Goal: Task Accomplishment & Management: Complete application form

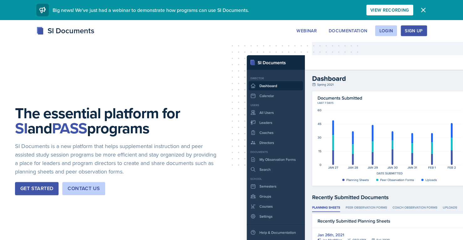
click at [387, 33] on div "Login" at bounding box center [386, 30] width 14 height 5
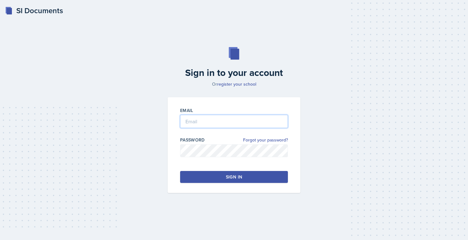
click at [234, 121] on input "email" at bounding box center [234, 121] width 108 height 13
type input "[EMAIL_ADDRESS][DOMAIN_NAME]"
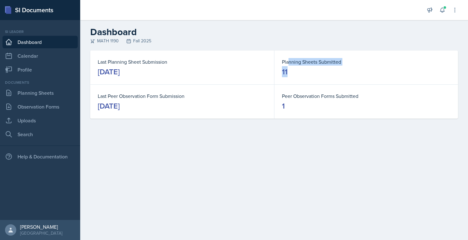
drag, startPoint x: 289, startPoint y: 63, endPoint x: 294, endPoint y: 73, distance: 11.5
click at [294, 73] on dl "Planning Sheets Submitted 11" at bounding box center [366, 67] width 168 height 19
click at [294, 73] on dd "11" at bounding box center [366, 72] width 168 height 10
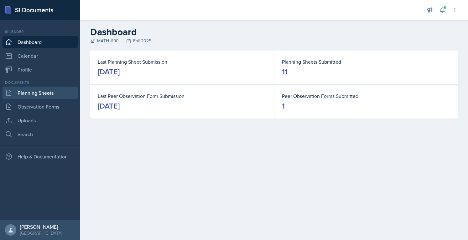
click at [28, 89] on link "Planning Sheets" at bounding box center [40, 92] width 75 height 13
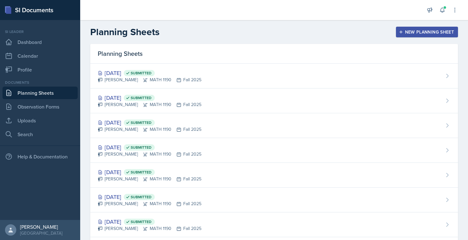
click at [441, 27] on button "New Planning Sheet" at bounding box center [427, 32] width 62 height 11
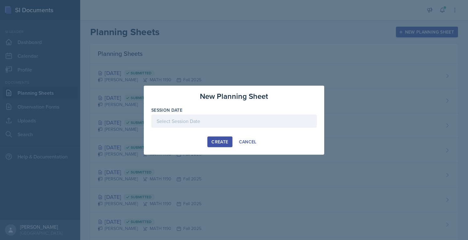
click at [428, 4] on div at bounding box center [234, 120] width 468 height 240
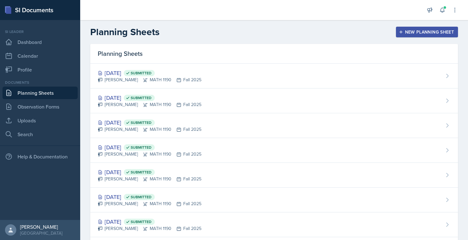
click at [444, 13] on div "Announcements New Announcement Title Message Create Notifications [DATE] 10:44 …" at bounding box center [442, 10] width 31 height 20
click at [444, 13] on button at bounding box center [442, 9] width 11 height 11
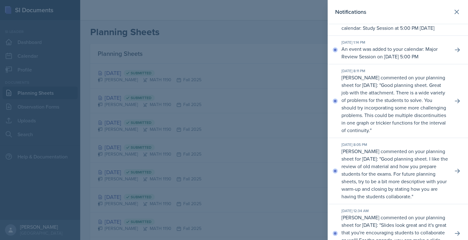
scroll to position [377, 0]
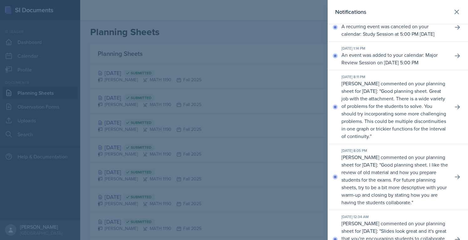
click at [312, 60] on div at bounding box center [234, 120] width 468 height 240
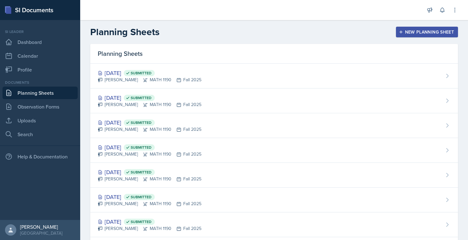
click at [420, 32] on div "New Planning Sheet" at bounding box center [427, 31] width 54 height 5
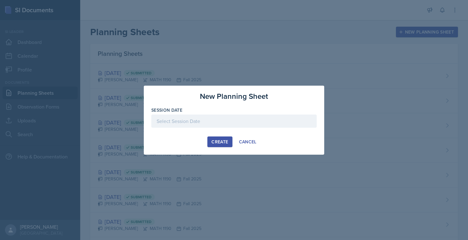
click at [213, 121] on div at bounding box center [233, 120] width 165 height 13
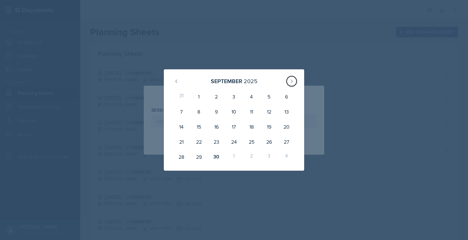
click at [296, 80] on button at bounding box center [292, 81] width 10 height 10
click at [236, 96] on div "1" at bounding box center [234, 96] width 18 height 15
type input "[DATE]"
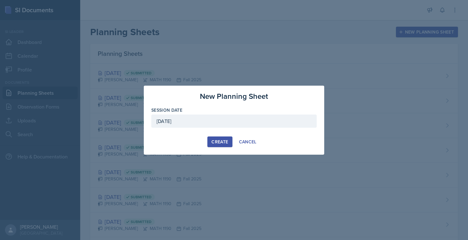
click at [220, 139] on div "Create" at bounding box center [219, 141] width 17 height 5
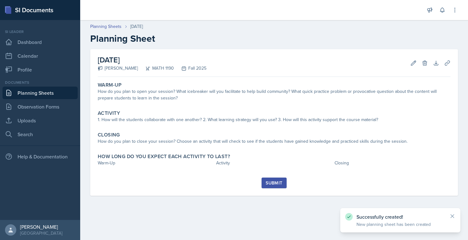
click at [63, 90] on link "Planning Sheets" at bounding box center [40, 92] width 75 height 13
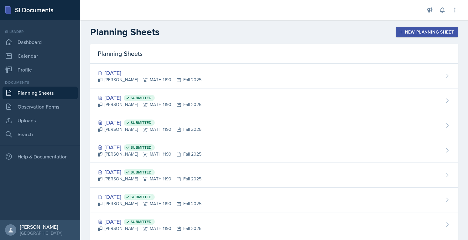
click at [418, 28] on button "New Planning Sheet" at bounding box center [427, 32] width 62 height 11
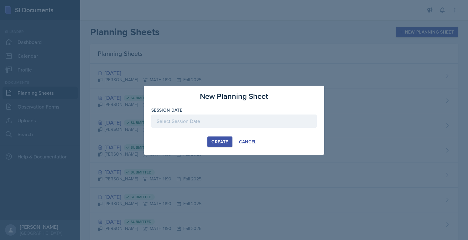
click at [210, 120] on div at bounding box center [233, 120] width 165 height 13
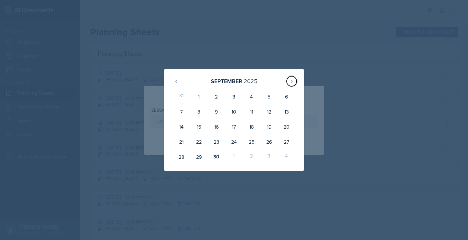
click at [296, 81] on button at bounding box center [292, 81] width 10 height 10
click at [276, 94] on div "3" at bounding box center [269, 96] width 18 height 15
type input "[DATE]"
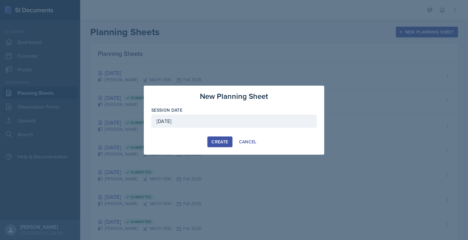
click at [214, 142] on div "Create" at bounding box center [219, 141] width 17 height 5
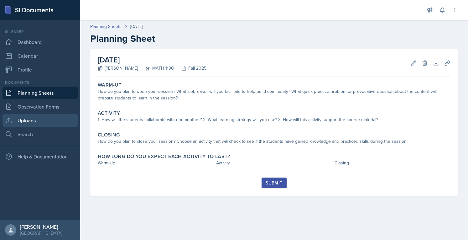
click at [35, 126] on link "Uploads" at bounding box center [40, 120] width 75 height 13
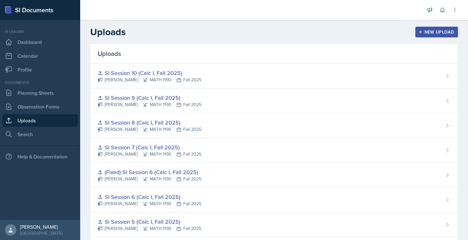
click at [148, 70] on div "SI Session 10 (Calc I, Fall 2025)" at bounding box center [150, 73] width 104 height 8
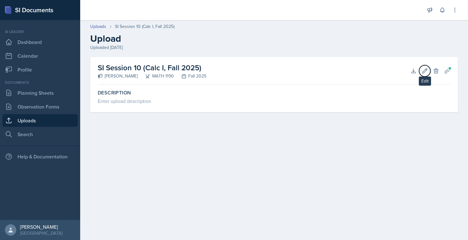
click at [427, 72] on icon at bounding box center [425, 71] width 6 height 6
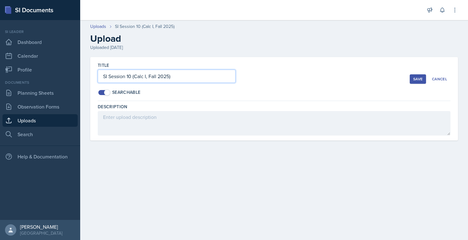
click at [208, 82] on input "SI Session 10 (Calc I, Fall 2025)" at bounding box center [167, 76] width 138 height 13
click at [441, 75] on button "Cancel" at bounding box center [439, 78] width 22 height 9
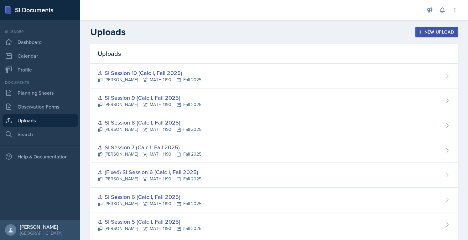
click at [442, 28] on button "New Upload" at bounding box center [436, 32] width 43 height 11
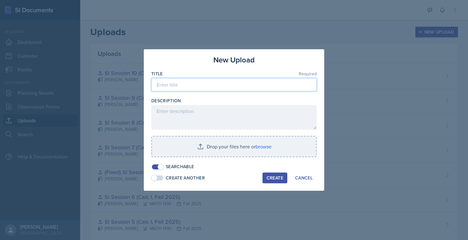
click at [222, 80] on input at bounding box center [233, 84] width 165 height 13
paste input "SI Session 10 (Calc I, Fall 2025)"
click at [186, 85] on input "SI Session 10 (Calc I, Fall 2025)" at bounding box center [233, 84] width 165 height 13
type input "SI Session 11 (Calc I, Fall 2025)"
click at [205, 145] on input "file" at bounding box center [234, 146] width 164 height 20
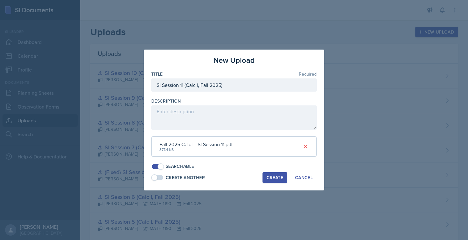
click at [274, 180] on button "Create" at bounding box center [274, 177] width 25 height 11
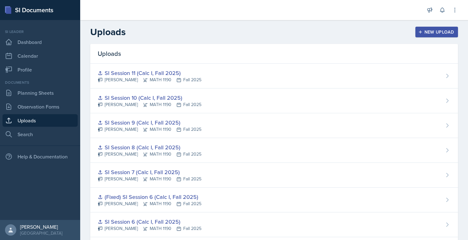
click at [421, 34] on div "New Upload" at bounding box center [436, 31] width 35 height 5
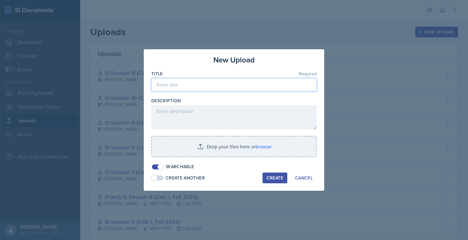
click at [239, 89] on input at bounding box center [233, 84] width 165 height 13
paste input "SI Session 10 (Calc I, Fall 2025)"
click at [185, 86] on input "SI Session 10 (Calc I, Fall 2025)" at bounding box center [233, 84] width 165 height 13
type input "SI Session 12 (Calc I, Fall 2025)"
click at [234, 149] on input "file" at bounding box center [234, 146] width 164 height 20
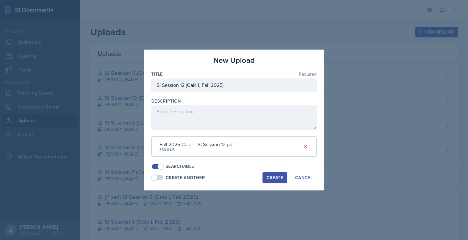
click at [251, 176] on div "Create Another Create Cancel" at bounding box center [233, 177] width 165 height 11
click at [264, 176] on button "Create" at bounding box center [274, 177] width 25 height 11
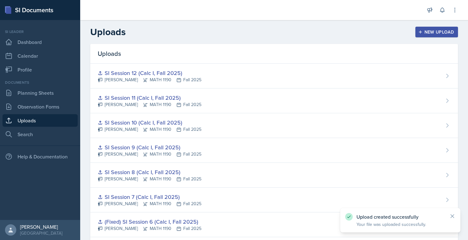
click at [166, 100] on div "SI Session 11 (Calc I, Fall 2025)" at bounding box center [150, 97] width 104 height 8
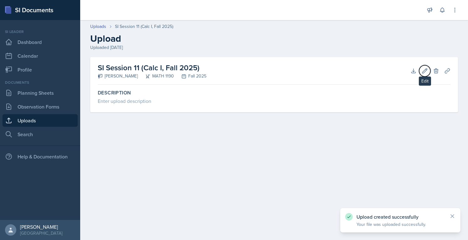
click at [425, 73] on icon at bounding box center [425, 71] width 6 height 6
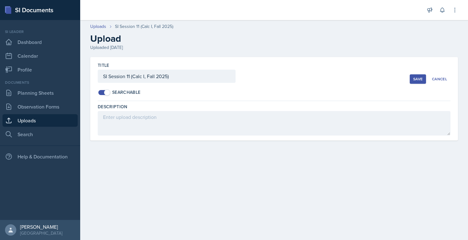
click at [445, 77] on div "Cancel" at bounding box center [439, 78] width 15 height 5
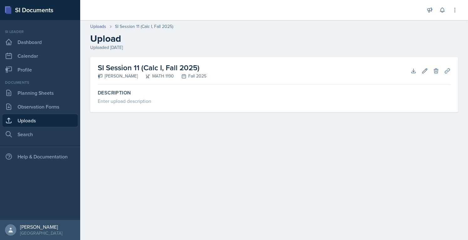
click at [40, 122] on link "Uploads" at bounding box center [40, 120] width 75 height 13
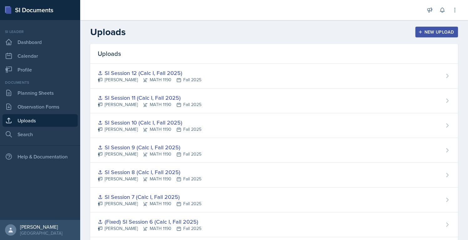
click at [129, 95] on div "SI Session 11 (Calc I, Fall 2025)" at bounding box center [150, 97] width 104 height 8
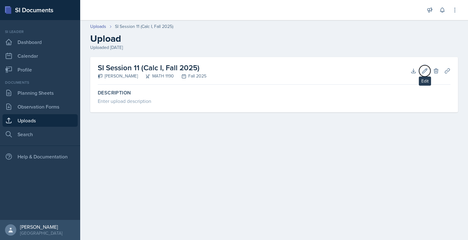
click at [423, 71] on icon at bounding box center [424, 70] width 5 height 5
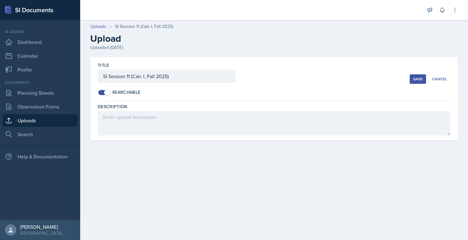
click at [437, 81] on button "Cancel" at bounding box center [439, 78] width 22 height 9
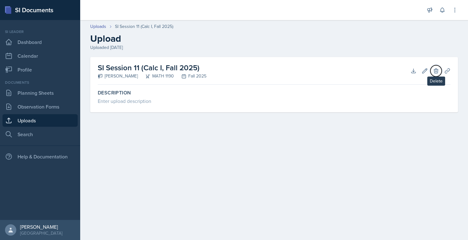
click at [436, 71] on icon at bounding box center [436, 70] width 4 height 5
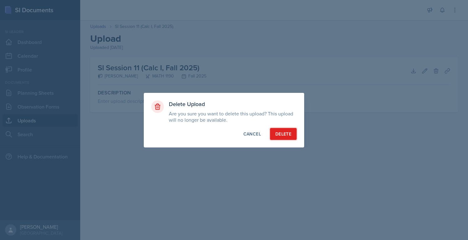
click at [287, 136] on div "Delete" at bounding box center [283, 134] width 16 height 6
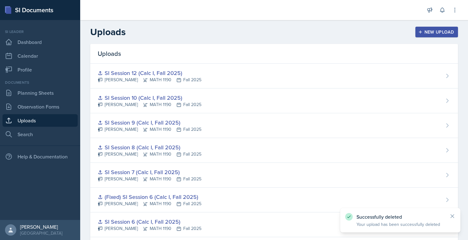
click at [420, 34] on div "New Upload" at bounding box center [436, 31] width 35 height 5
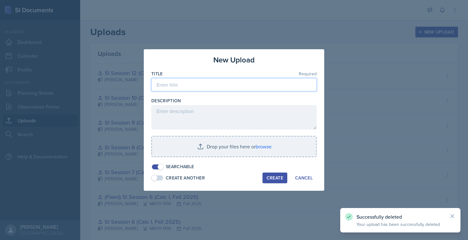
click at [220, 89] on input at bounding box center [233, 84] width 165 height 13
paste input "v"
type input "v"
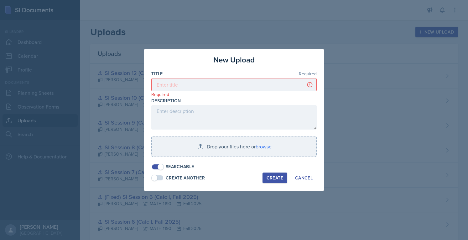
click at [406, 51] on div at bounding box center [234, 120] width 468 height 240
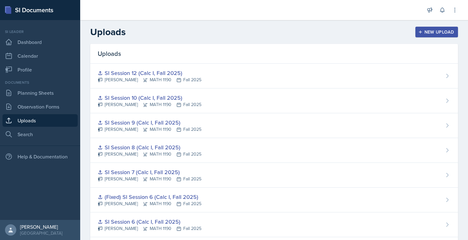
click at [438, 37] on div "Uploads New Upload" at bounding box center [274, 31] width 388 height 11
click at [432, 34] on div "New Upload" at bounding box center [436, 31] width 35 height 5
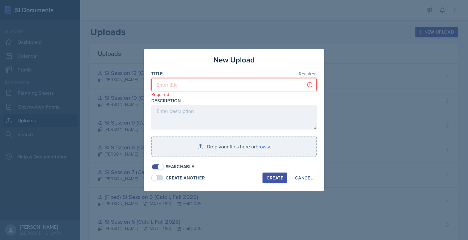
click at [258, 85] on input at bounding box center [233, 84] width 165 height 13
paste input "SI Session 10 (Calc I, Fall 2025)"
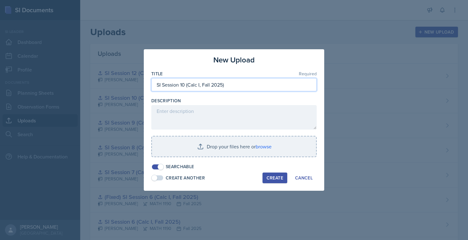
click at [184, 84] on input "SI Session 10 (Calc I, Fall 2025)" at bounding box center [233, 84] width 165 height 13
type input "SI Session 11 (Calc I, Fall 2025)"
click at [208, 146] on input "file" at bounding box center [234, 146] width 164 height 20
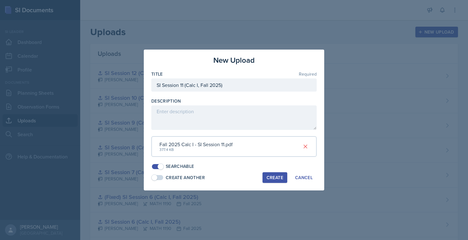
click at [270, 177] on div "Create" at bounding box center [275, 177] width 17 height 5
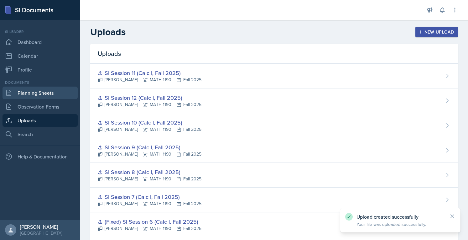
click at [47, 95] on link "Planning Sheets" at bounding box center [40, 92] width 75 height 13
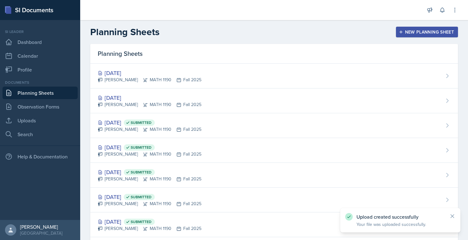
click at [123, 99] on div "[DATE]" at bounding box center [150, 97] width 104 height 8
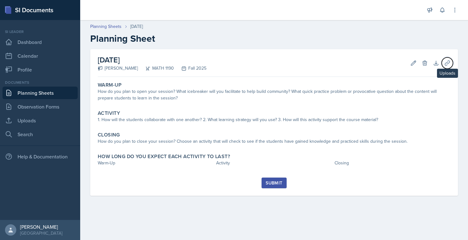
click at [445, 60] on icon at bounding box center [447, 63] width 6 height 6
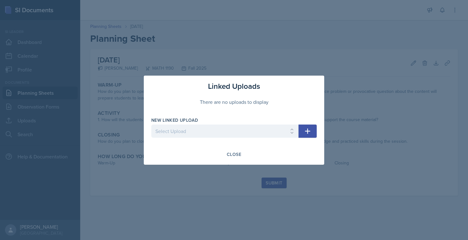
click at [263, 123] on div "New Linked Upload" at bounding box center [224, 120] width 147 height 6
click at [263, 130] on select "Select Upload SI Session 1 (Fall 2025) SI Session 2 (Calc I, Fall 2025) SI Sess…" at bounding box center [224, 130] width 147 height 13
select select "a7ebe6e7-51d1-4997-b381-90dadf944091"
click at [151, 124] on select "Select Upload SI Session 1 (Fall 2025) SI Session 2 (Calc I, Fall 2025) SI Sess…" at bounding box center [224, 130] width 147 height 13
click at [308, 131] on icon "button" at bounding box center [307, 130] width 5 height 5
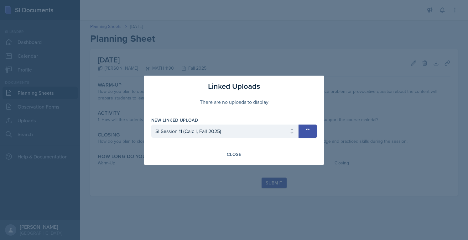
select select
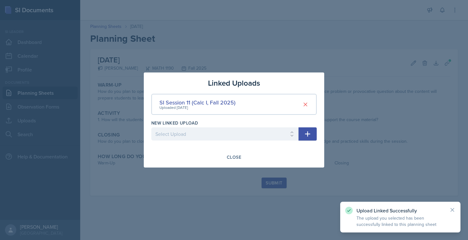
click at [230, 159] on div "Close" at bounding box center [234, 156] width 14 height 5
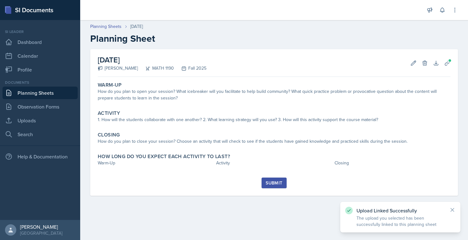
click at [44, 94] on link "Planning Sheets" at bounding box center [40, 92] width 75 height 13
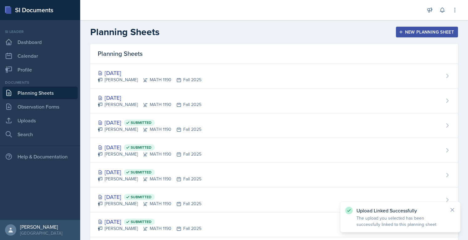
click at [131, 69] on div "[DATE]" at bounding box center [150, 73] width 104 height 8
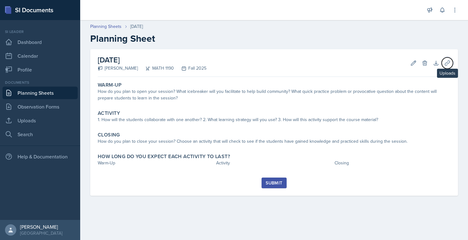
click at [445, 61] on icon at bounding box center [447, 63] width 6 height 6
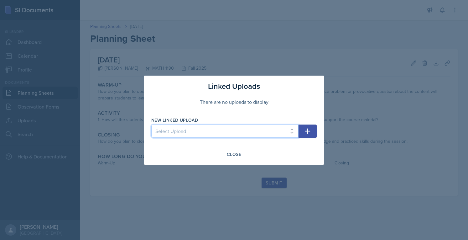
click at [241, 130] on select "Select Upload SI Session 1 (Fall 2025) SI Session 2 (Calc I, Fall 2025) SI Sess…" at bounding box center [224, 130] width 147 height 13
select select "115a0565-1d50-4195-8f18-f1e5a12923de"
click at [151, 124] on select "Select Upload SI Session 1 (Fall 2025) SI Session 2 (Calc I, Fall 2025) SI Sess…" at bounding box center [224, 130] width 147 height 13
click at [304, 127] on icon "button" at bounding box center [308, 131] width 8 height 8
select select
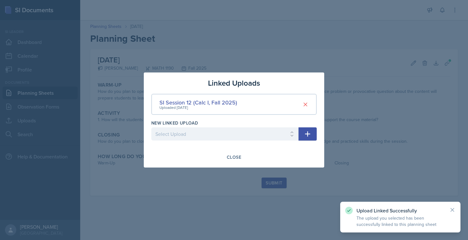
click at [236, 154] on div "Close" at bounding box center [234, 156] width 14 height 5
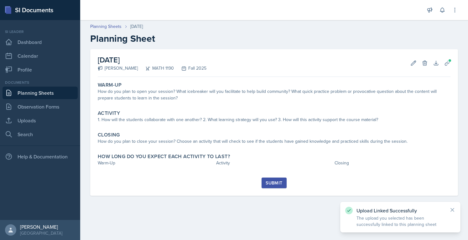
click at [42, 93] on link "Planning Sheets" at bounding box center [40, 92] width 75 height 13
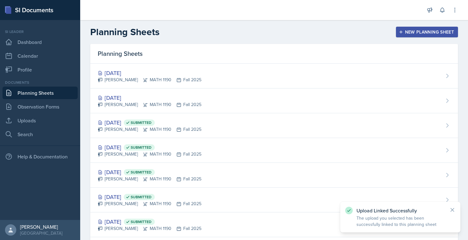
click at [116, 95] on div "[DATE]" at bounding box center [150, 97] width 104 height 8
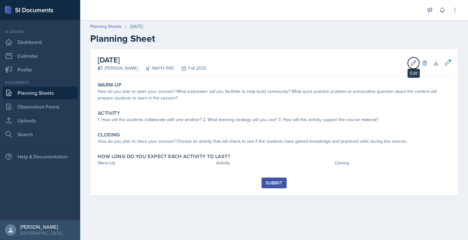
click at [409, 62] on button "Edit" at bounding box center [413, 62] width 11 height 11
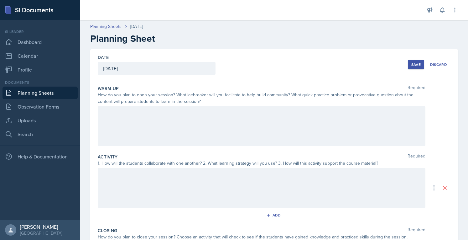
click at [221, 131] on div at bounding box center [262, 126] width 328 height 40
click at [46, 106] on link "Observation Forms" at bounding box center [40, 106] width 75 height 13
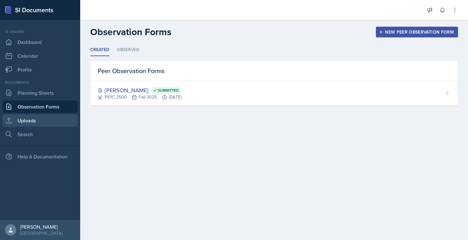
click at [38, 119] on link "Uploads" at bounding box center [40, 120] width 75 height 13
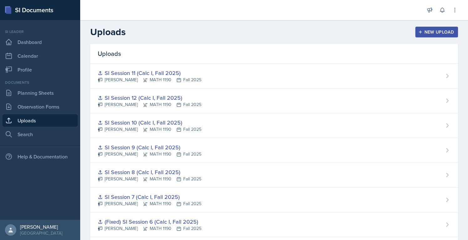
click at [154, 76] on div "[PERSON_NAME] MATH 1190 Fall 2025" at bounding box center [150, 79] width 104 height 7
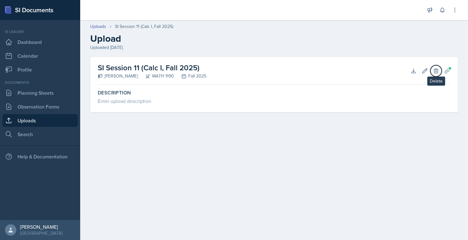
click at [436, 73] on icon at bounding box center [436, 70] width 4 height 5
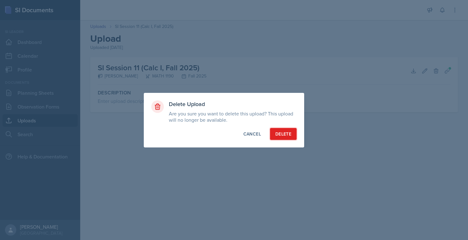
click at [280, 133] on div "Delete" at bounding box center [283, 134] width 16 height 6
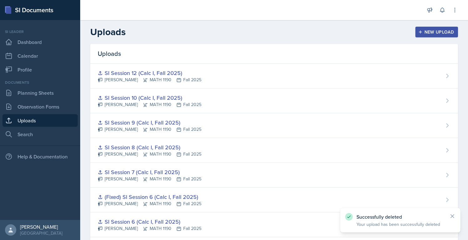
click at [422, 34] on div "New Upload" at bounding box center [436, 31] width 35 height 5
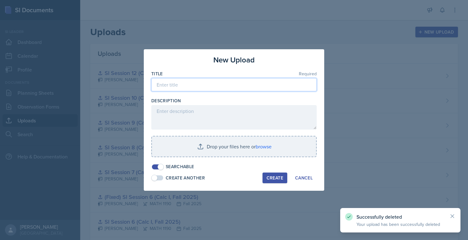
click at [226, 85] on input at bounding box center [233, 84] width 165 height 13
paste input "SI Session 10 (Calc I, Fall 2025)"
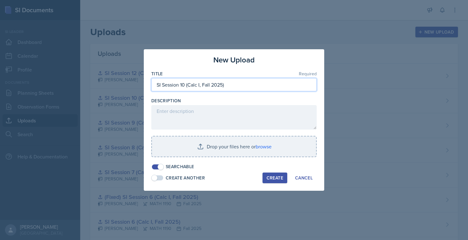
click at [184, 86] on input "SI Session 10 (Calc I, Fall 2025)" at bounding box center [233, 84] width 165 height 13
type input "SI Session 11 (Calc I, Fall 2025)"
click at [224, 149] on input "file" at bounding box center [234, 146] width 164 height 20
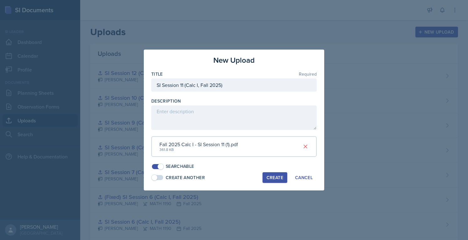
click at [271, 179] on div "Create" at bounding box center [275, 177] width 17 height 5
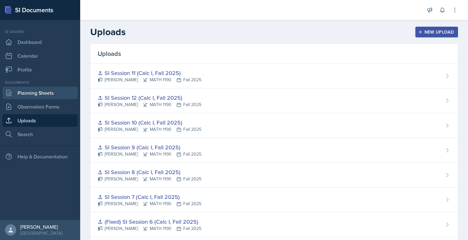
click at [41, 94] on link "Planning Sheets" at bounding box center [40, 92] width 75 height 13
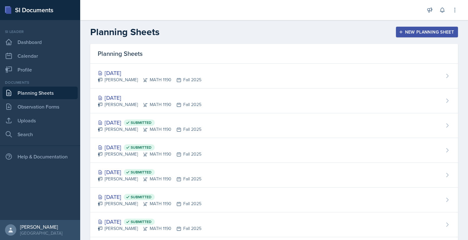
click at [130, 92] on div "[DATE] [PERSON_NAME] MATH 1190 Fall 2025" at bounding box center [274, 100] width 368 height 25
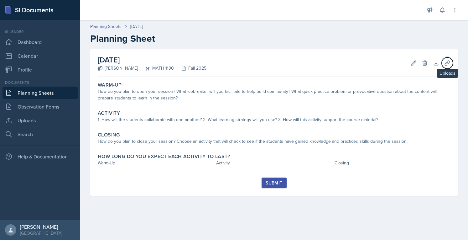
click at [447, 62] on icon at bounding box center [447, 63] width 6 height 6
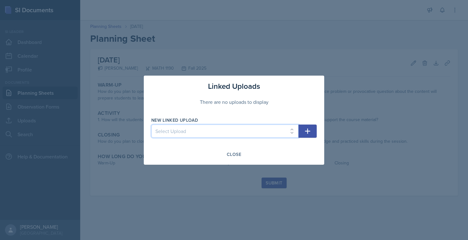
click at [259, 136] on select "Select Upload SI Session 1 (Fall 2025) SI Session 2 (Calc I, Fall 2025) SI Sess…" at bounding box center [224, 130] width 147 height 13
select select "a02ea280-9c9b-4165-9f3f-83f8a7440df1"
click at [151, 124] on select "Select Upload SI Session 1 (Fall 2025) SI Session 2 (Calc I, Fall 2025) SI Sess…" at bounding box center [224, 130] width 147 height 13
click at [303, 126] on button "button" at bounding box center [307, 130] width 18 height 13
select select
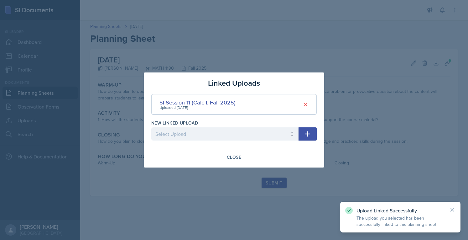
click at [235, 157] on div "Close" at bounding box center [234, 156] width 14 height 5
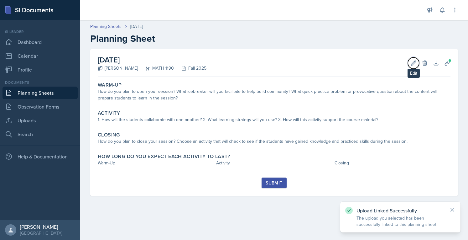
click at [415, 61] on icon at bounding box center [413, 62] width 5 height 5
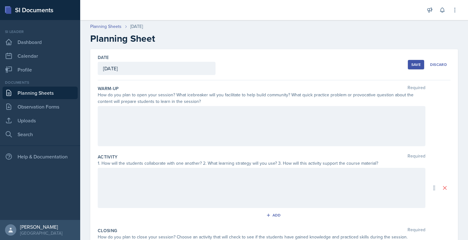
click at [275, 116] on div at bounding box center [262, 126] width 328 height 40
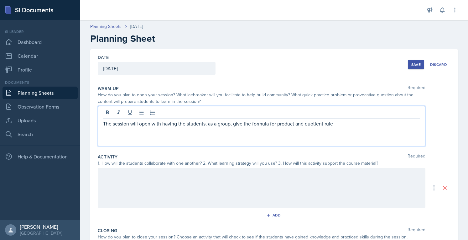
click at [278, 124] on p "The session will open with having the students, as a group, give the formula fo…" at bounding box center [261, 124] width 317 height 8
click at [377, 123] on p "The session will open with having the students, as a group, give the formula fo…" at bounding box center [261, 127] width 317 height 15
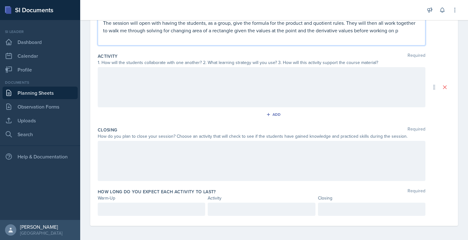
click at [145, 206] on p at bounding box center [151, 209] width 97 height 8
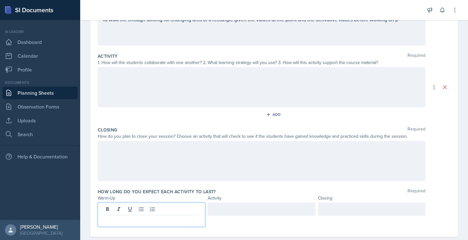
scroll to position [111, 0]
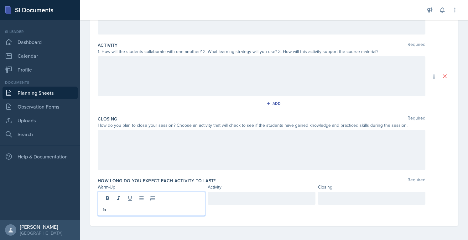
click at [370, 196] on div at bounding box center [371, 197] width 107 height 13
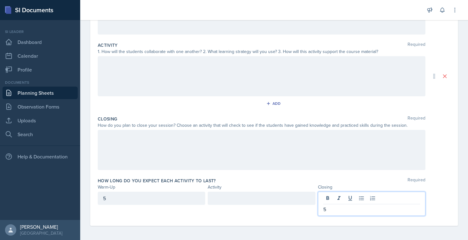
click at [250, 200] on div at bounding box center [261, 197] width 107 height 13
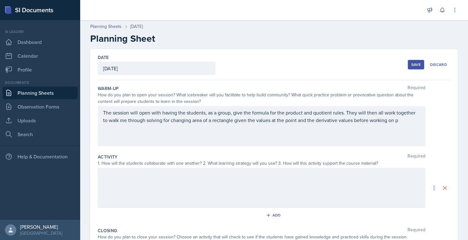
scroll to position [0, 0]
click at [414, 119] on p "The session will open with having the students, as a group, give the formula fo…" at bounding box center [261, 116] width 317 height 15
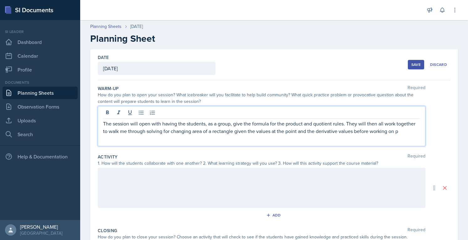
scroll to position [11, 0]
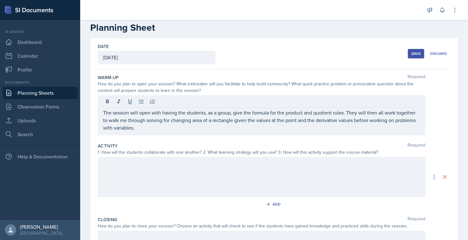
click at [210, 170] on div at bounding box center [262, 177] width 328 height 40
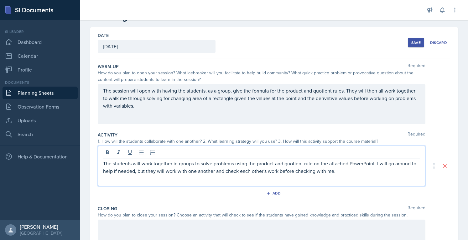
scroll to position [101, 0]
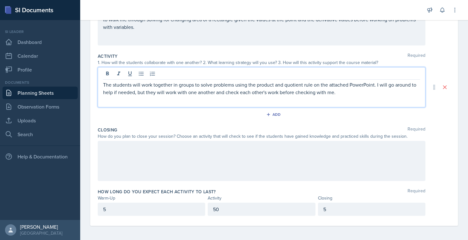
click at [265, 163] on div at bounding box center [262, 161] width 328 height 40
click at [349, 83] on p "The students will work together in groups to solve problems using the product a…" at bounding box center [261, 88] width 317 height 15
click at [375, 86] on p "The students will work together in groups to solve problems using the product a…" at bounding box center [261, 88] width 317 height 15
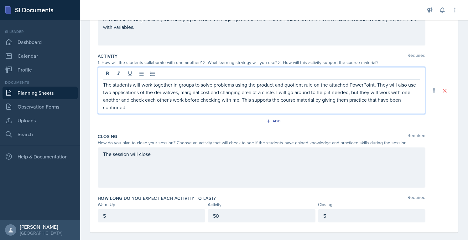
click at [375, 97] on p "The students will work together in groups to solve problems using the product a…" at bounding box center [261, 96] width 317 height 30
click at [275, 167] on div "The session will close" at bounding box center [262, 167] width 328 height 40
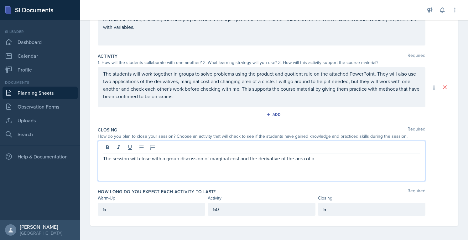
click at [249, 156] on p "The session will close with a group discussion of marginal cost and the derivat…" at bounding box center [261, 158] width 317 height 8
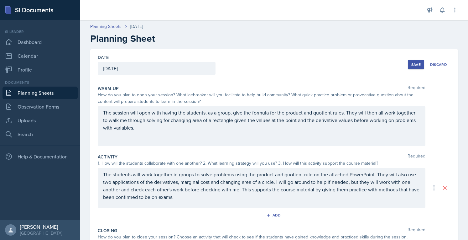
click at [408, 64] on button "Save" at bounding box center [416, 64] width 16 height 9
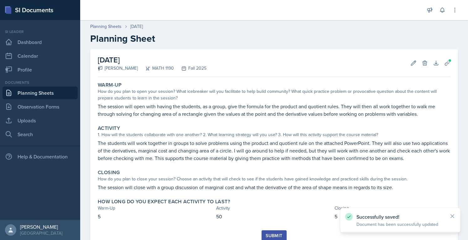
click at [45, 93] on link "Planning Sheets" at bounding box center [40, 92] width 75 height 13
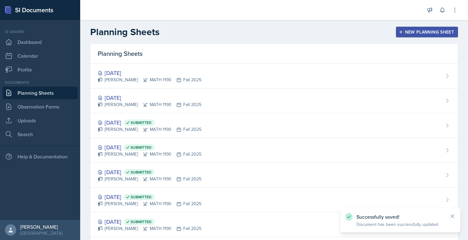
click at [119, 72] on div "[DATE]" at bounding box center [150, 73] width 104 height 8
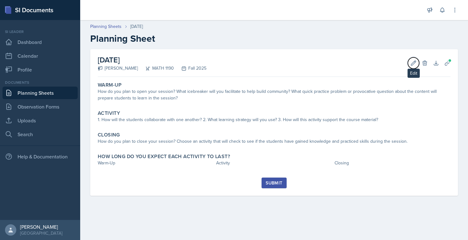
click at [412, 67] on button "Edit" at bounding box center [413, 62] width 11 height 11
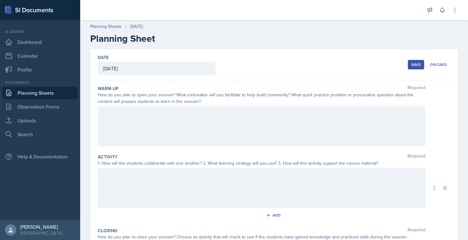
click at [227, 130] on div at bounding box center [262, 126] width 328 height 40
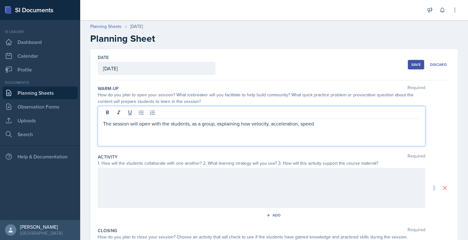
click at [254, 121] on p "The session will open with the students, as a group, explaining how velocity, a…" at bounding box center [261, 124] width 317 height 8
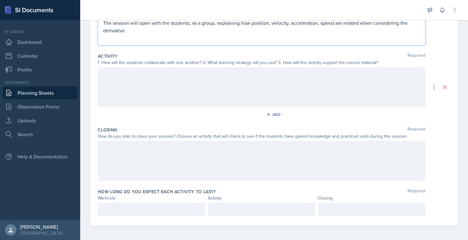
click at [160, 206] on p at bounding box center [151, 209] width 97 height 8
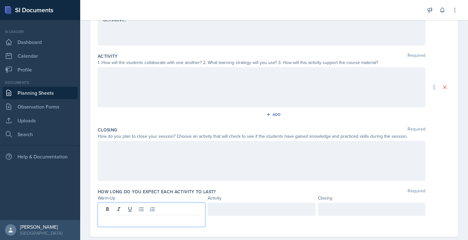
scroll to position [111, 0]
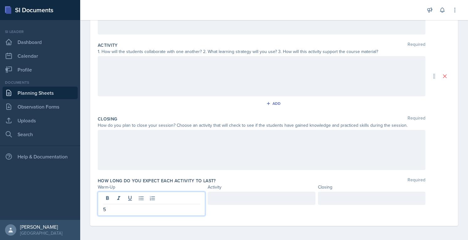
click at [375, 199] on div at bounding box center [371, 197] width 107 height 13
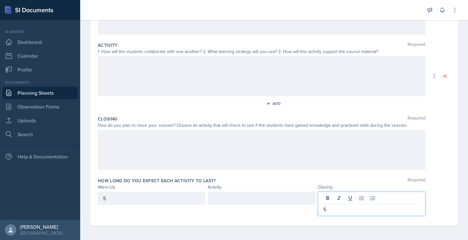
click at [256, 200] on div at bounding box center [261, 197] width 107 height 13
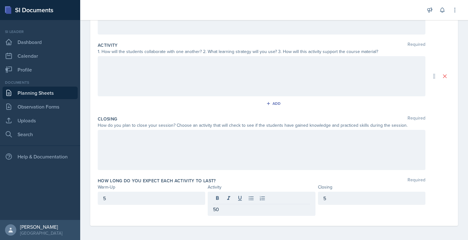
click at [194, 92] on div at bounding box center [262, 76] width 328 height 40
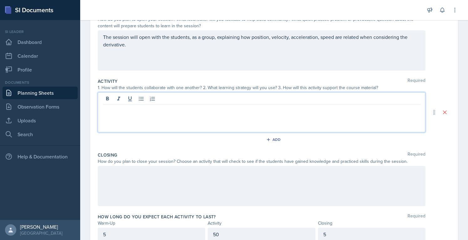
scroll to position [72, 0]
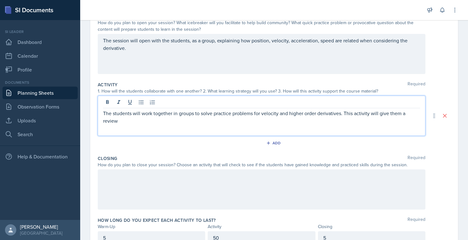
click at [348, 112] on p "The students will work together in groups to solve practice problems for veloci…" at bounding box center [261, 116] width 317 height 15
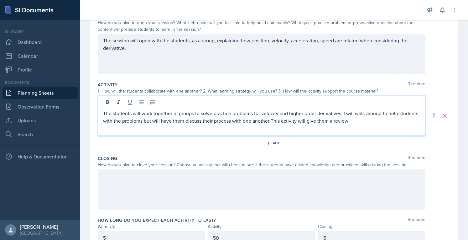
click at [385, 118] on p "The students will work together in groups to solve practice problems for veloci…" at bounding box center [261, 116] width 317 height 15
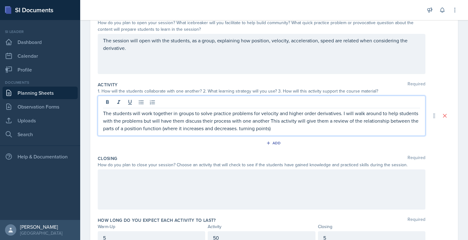
click at [365, 120] on p "The students will work together in groups to solve practice problems for veloci…" at bounding box center [261, 120] width 317 height 23
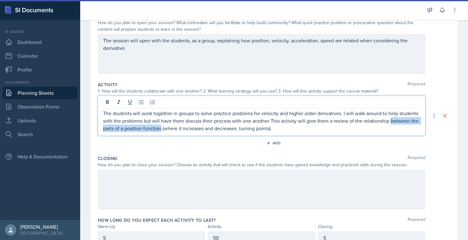
drag, startPoint x: 190, startPoint y: 126, endPoint x: 98, endPoint y: 129, distance: 92.7
click at [98, 129] on div "The students will work together in groups to solve practice problems for veloci…" at bounding box center [262, 116] width 328 height 40
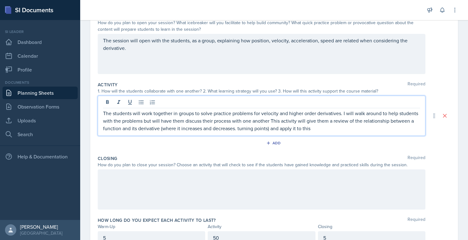
click at [286, 121] on p "The students will work together in groups to solve practice problems for veloci…" at bounding box center [261, 120] width 317 height 23
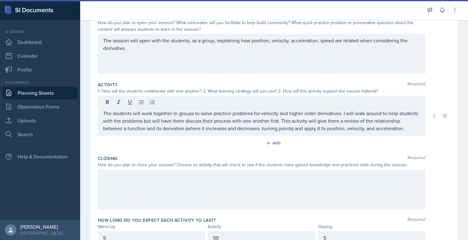
click at [204, 176] on div at bounding box center [262, 189] width 328 height 40
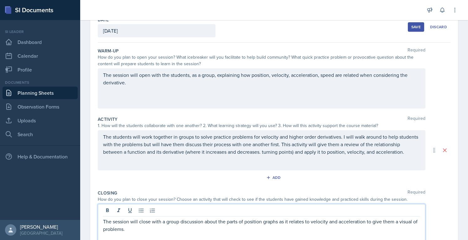
scroll to position [0, 0]
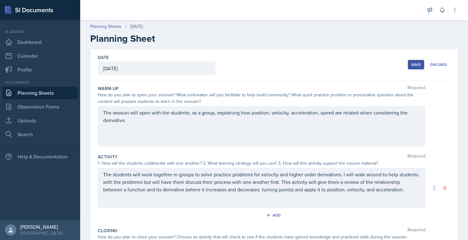
click at [412, 67] on button "Save" at bounding box center [416, 64] width 16 height 9
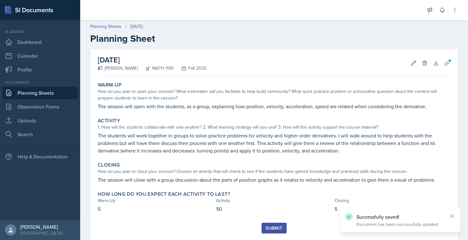
click at [47, 89] on link "Planning Sheets" at bounding box center [40, 92] width 75 height 13
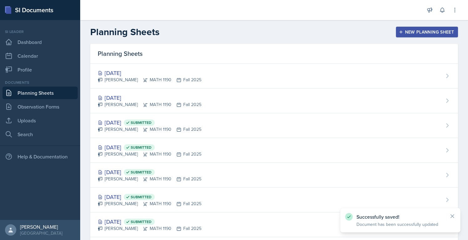
click at [141, 94] on div "[DATE]" at bounding box center [150, 97] width 104 height 8
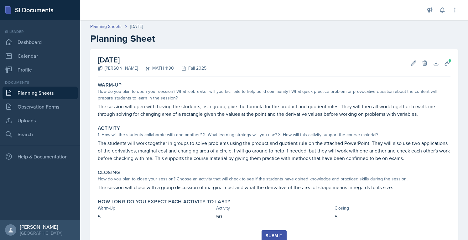
click at [267, 231] on button "Submit" at bounding box center [273, 235] width 25 height 11
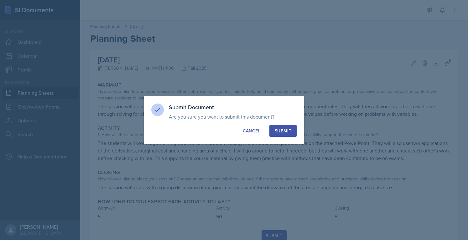
click at [281, 136] on button "Submit" at bounding box center [282, 131] width 27 height 12
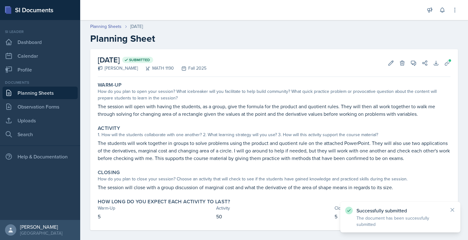
click at [60, 96] on link "Planning Sheets" at bounding box center [40, 92] width 75 height 13
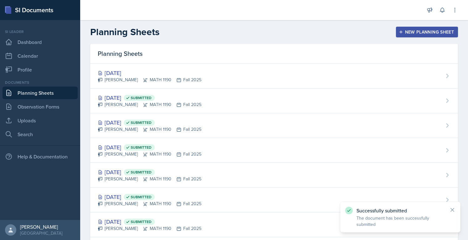
click at [143, 78] on icon at bounding box center [145, 80] width 4 height 4
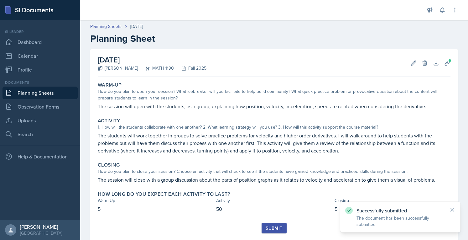
click at [277, 221] on div "Warm-Up How do you plan to open your session? What icebreaker will you facilita…" at bounding box center [274, 150] width 353 height 143
click at [277, 223] on button "Submit" at bounding box center [273, 227] width 25 height 11
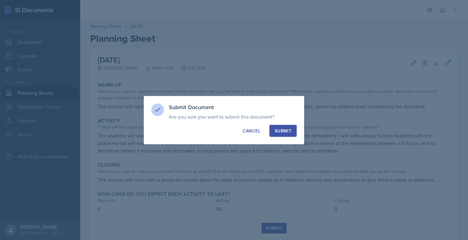
click at [284, 130] on div "Submit" at bounding box center [283, 130] width 17 height 6
